Goal: Use online tool/utility: Utilize a website feature to perform a specific function

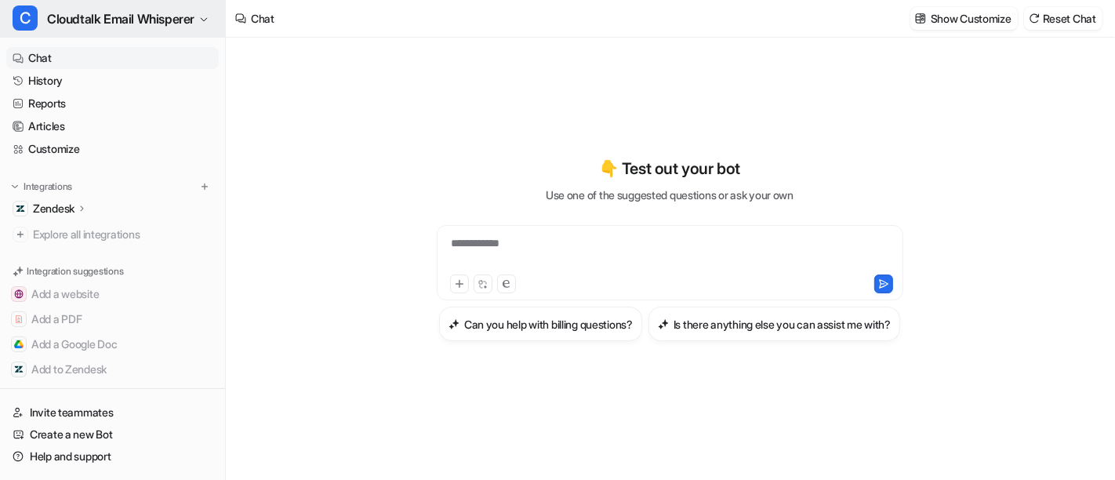
click at [106, 23] on span "Cloudtalk Email Whisperer" at bounding box center [120, 19] width 147 height 22
click at [194, 17] on span "Cloudtalk Email Whisperer" at bounding box center [120, 19] width 147 height 22
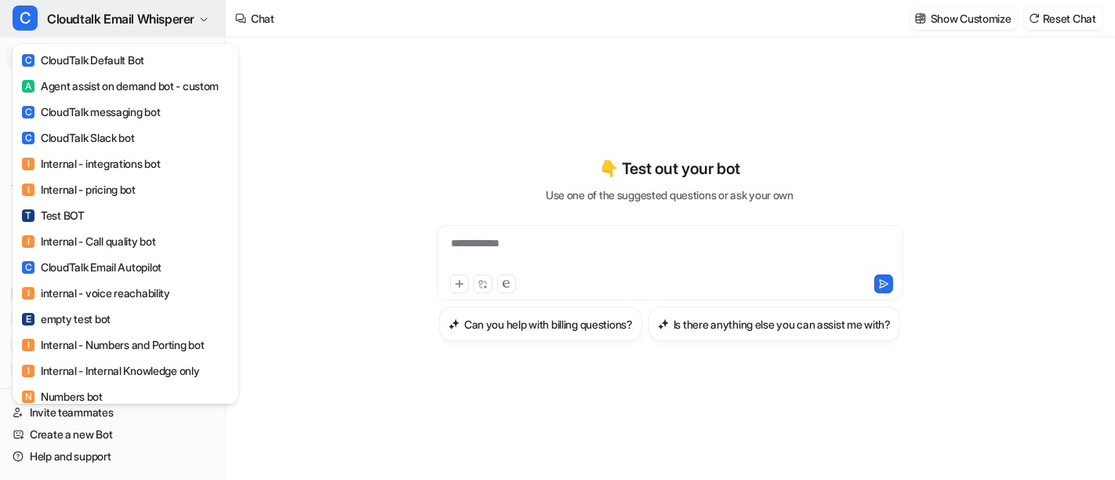
click at [207, 21] on icon "button" at bounding box center [203, 19] width 9 height 9
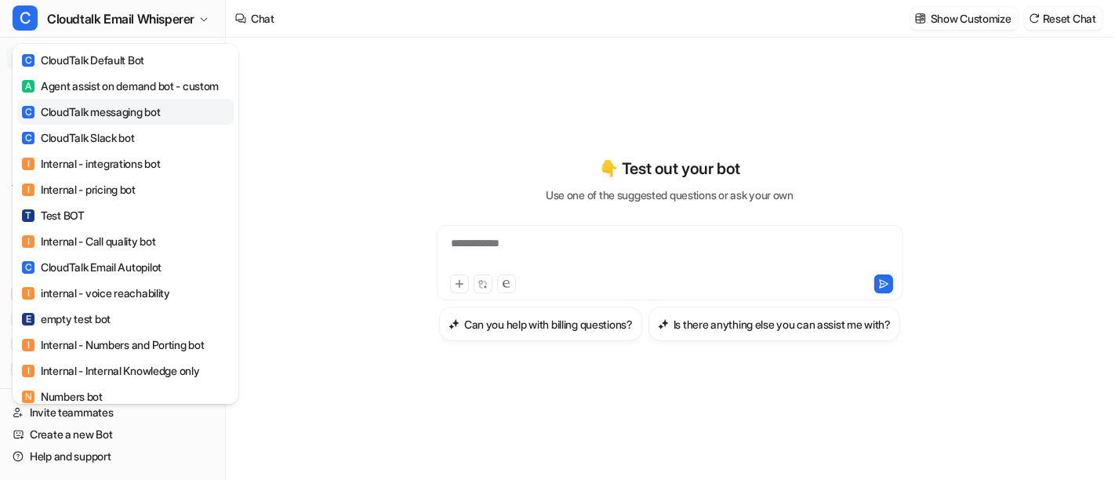
click at [174, 125] on link "C CloudTalk messaging bot" at bounding box center [125, 112] width 216 height 26
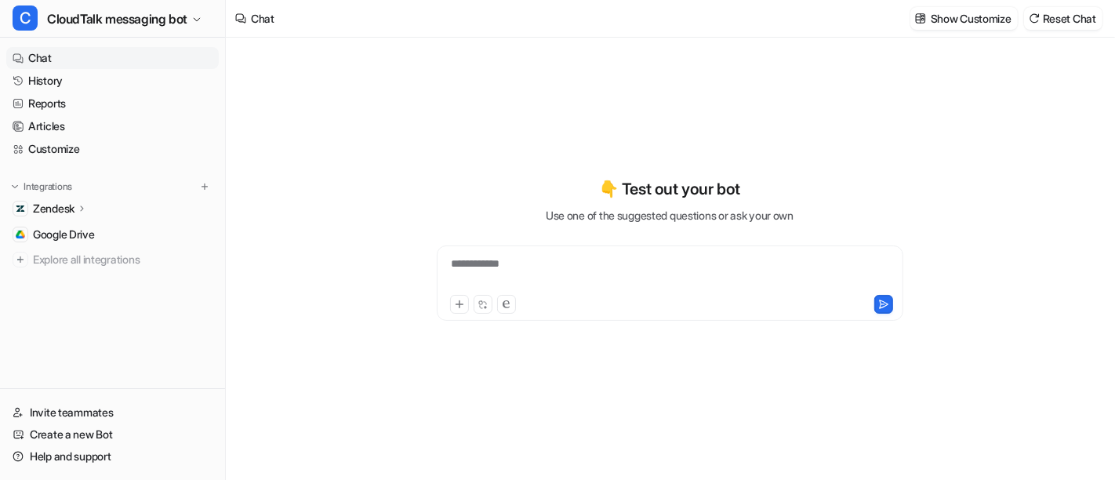
type textarea "**********"
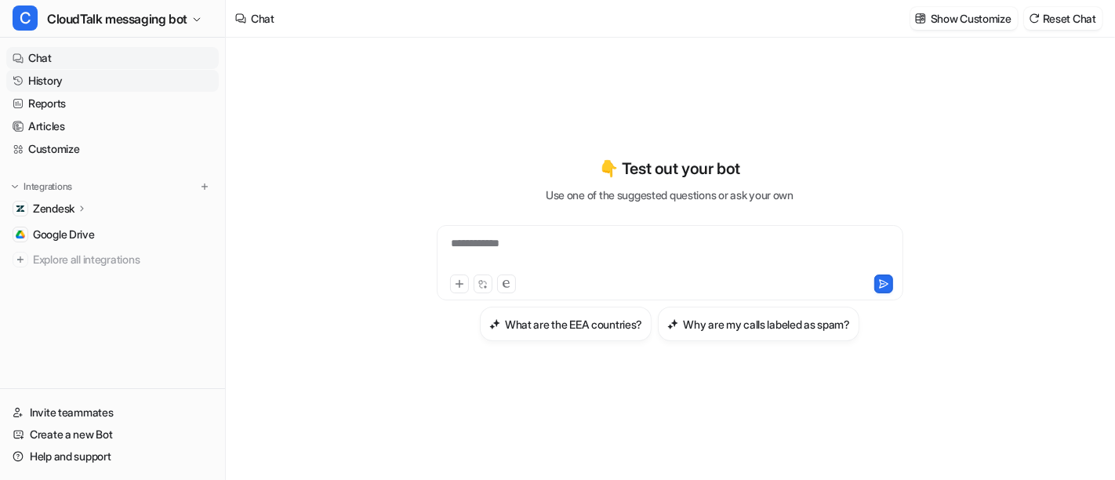
click at [43, 88] on link "History" at bounding box center [112, 81] width 213 height 22
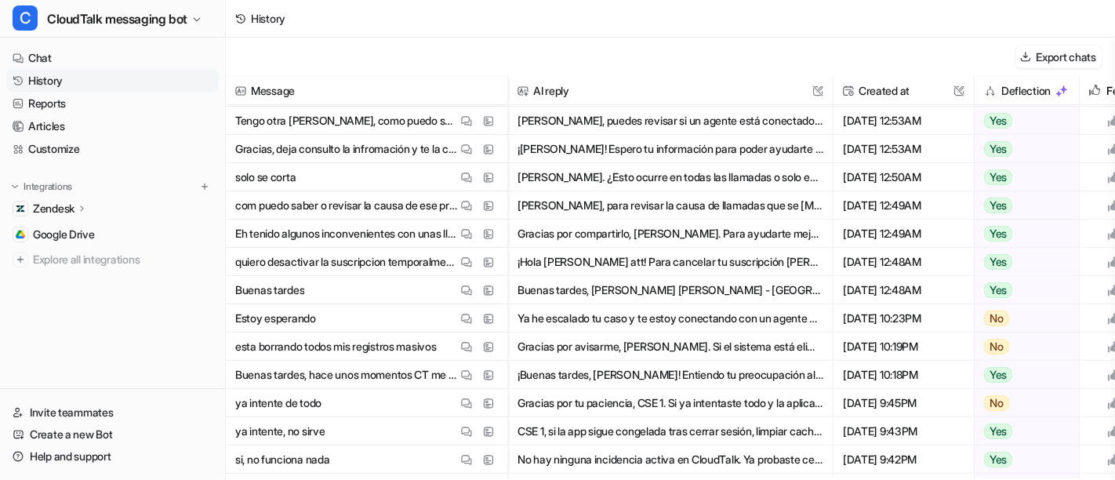
scroll to position [169, 0]
click at [60, 307] on nav "Chat History Reports Articles Customize Integrations Zendesk Overview Sources A…" at bounding box center [112, 214] width 225 height 347
